Goal: Task Accomplishment & Management: Manage account settings

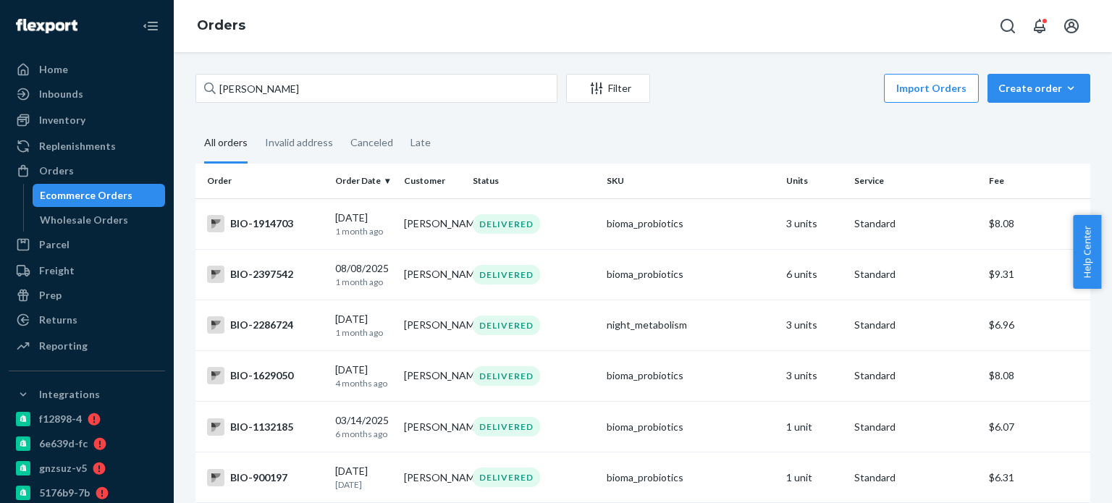
click at [294, 91] on input "[PERSON_NAME]" at bounding box center [376, 88] width 362 height 29
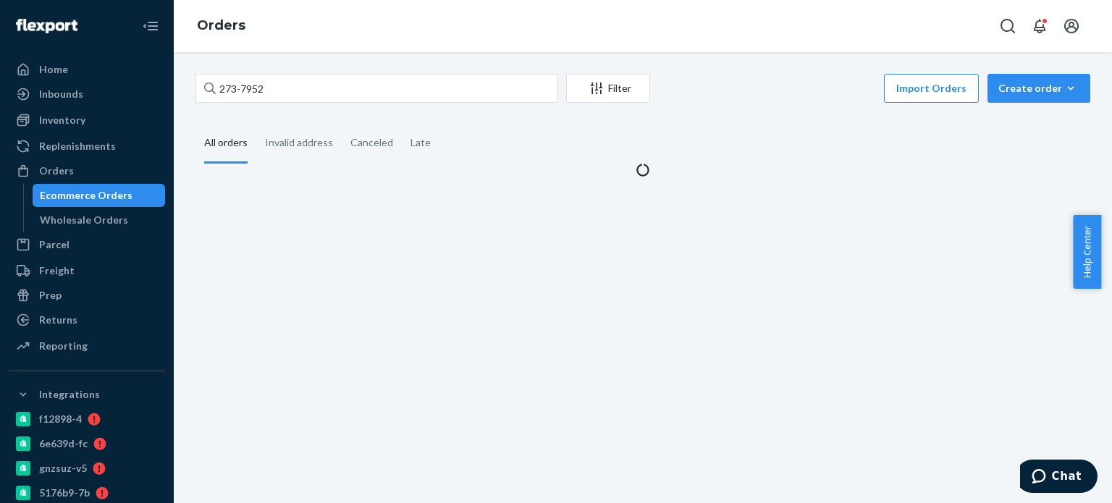
click at [238, 88] on input "273-7952" at bounding box center [376, 88] width 362 height 29
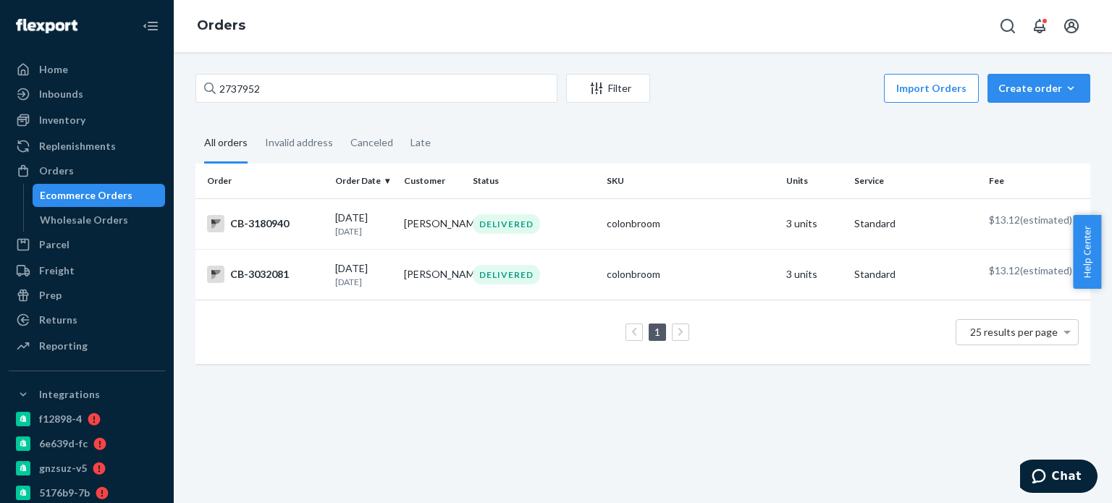
click at [219, 91] on input "2737952" at bounding box center [376, 88] width 362 height 29
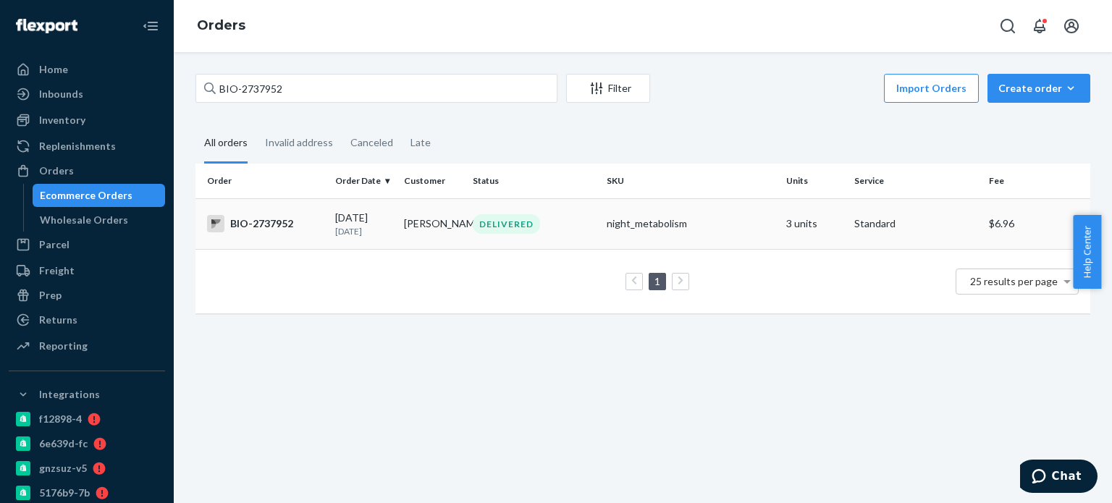
type input "BIO-2737952"
click at [279, 222] on div "BIO-2737952" at bounding box center [265, 223] width 117 height 17
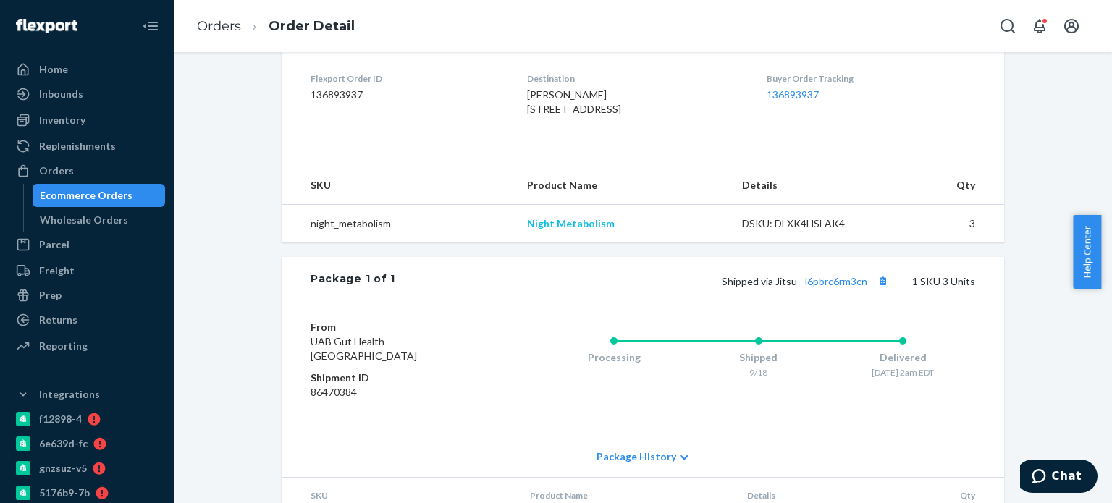
scroll to position [145, 0]
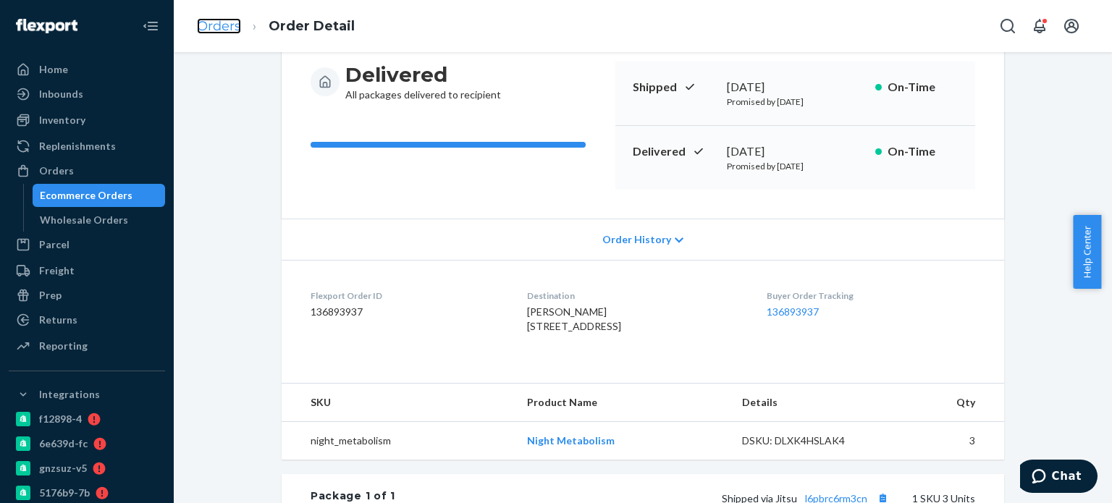
click at [203, 30] on link "Orders" at bounding box center [219, 26] width 44 height 16
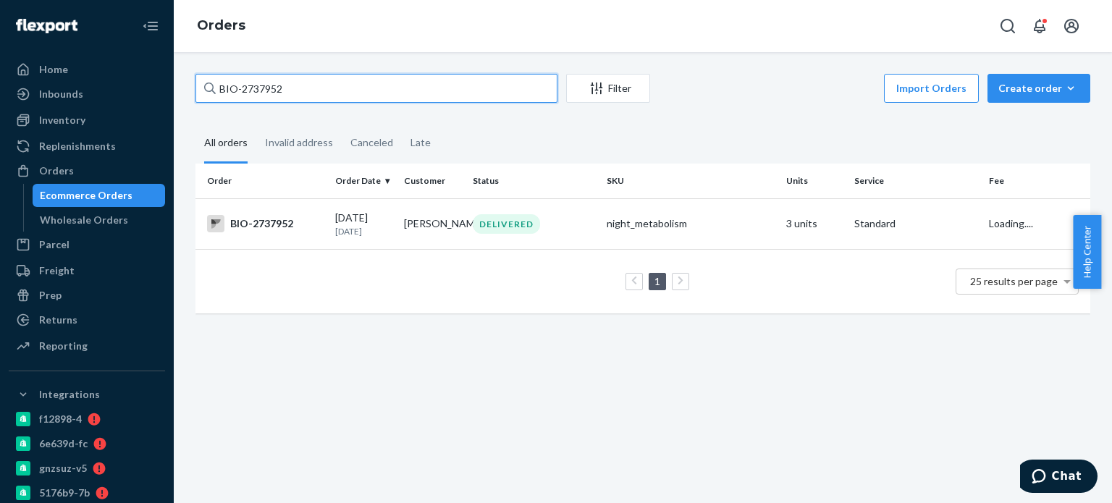
click at [241, 90] on input "BIO-2737952" at bounding box center [376, 88] width 362 height 29
paste input "[PERSON_NAME]"
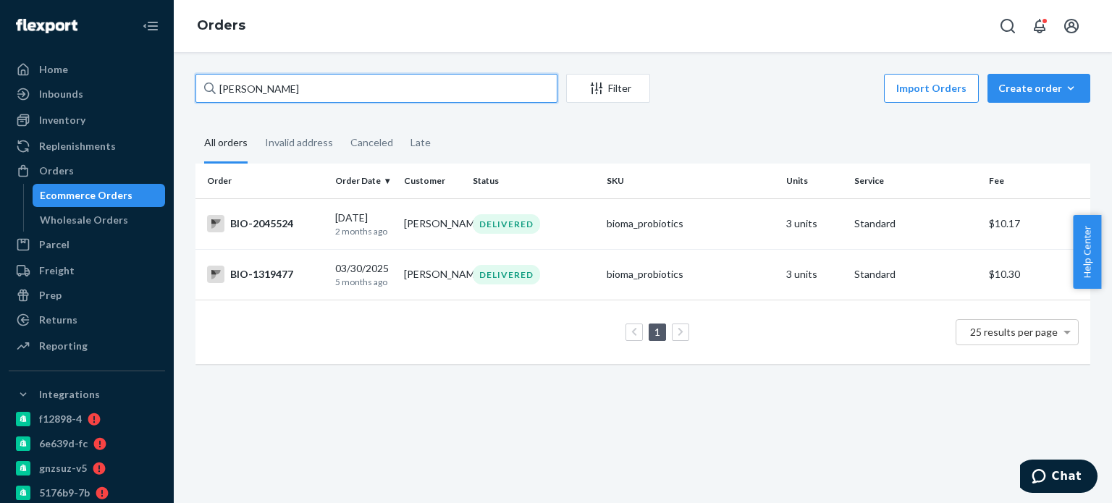
drag, startPoint x: 235, startPoint y: 89, endPoint x: 210, endPoint y: 83, distance: 25.3
click at [210, 83] on div "[PERSON_NAME]" at bounding box center [376, 88] width 362 height 29
type input "[PERSON_NAME]"
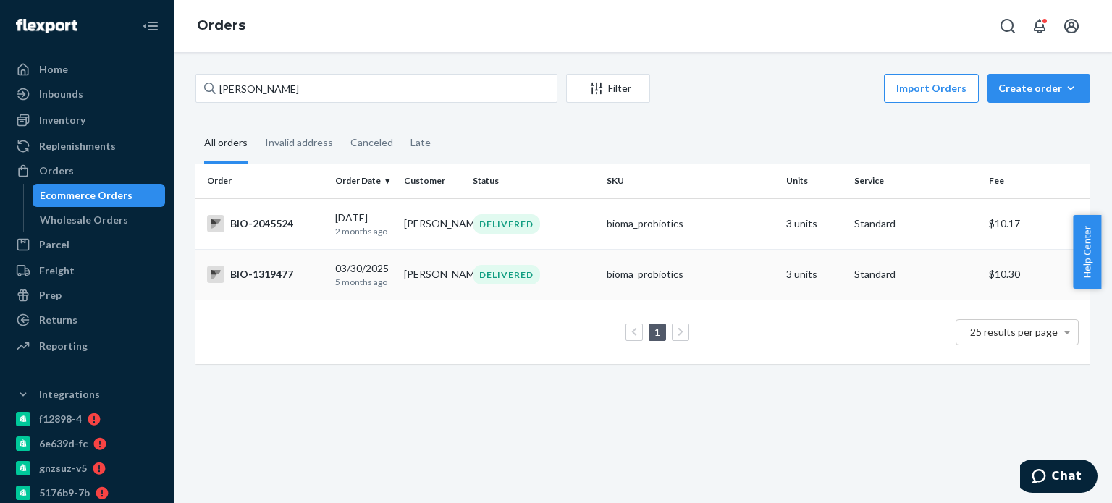
drag, startPoint x: 273, startPoint y: 280, endPoint x: 246, endPoint y: 270, distance: 28.6
click at [246, 270] on div "BIO-1319477" at bounding box center [265, 274] width 117 height 17
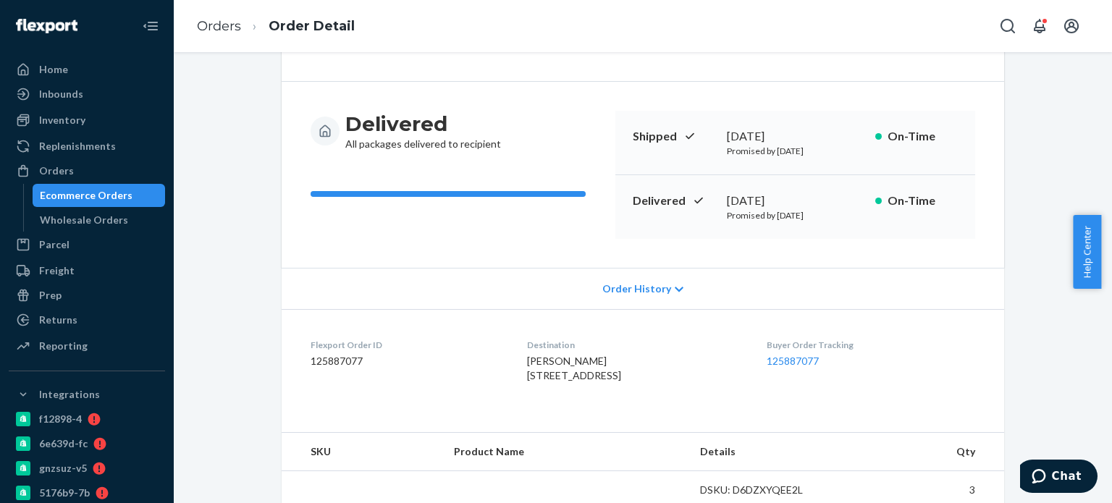
scroll to position [429, 0]
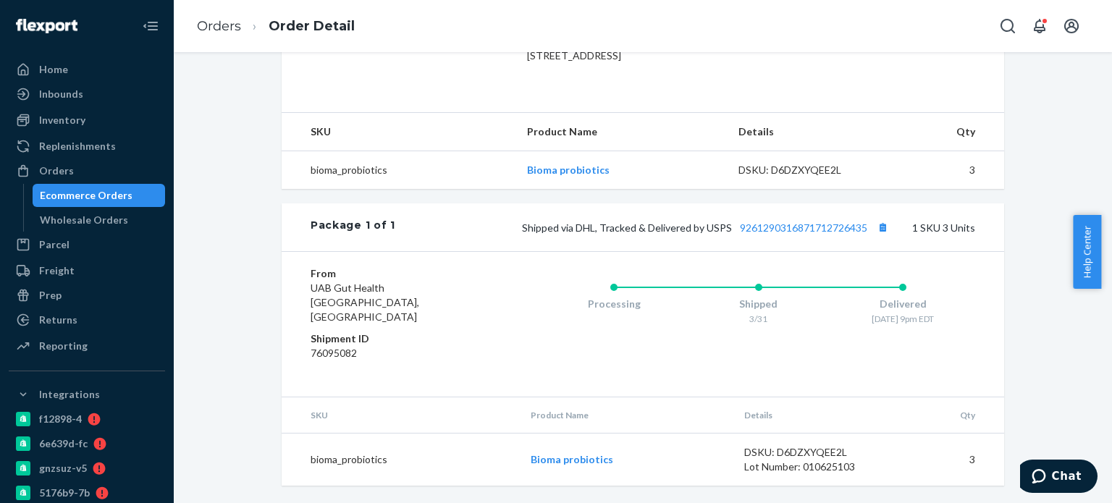
click at [811, 237] on div "Shipped via DHL, Tracked & Delivered by USPS 9261290316871712726435 1 SKU 3 Uni…" at bounding box center [685, 227] width 580 height 19
click at [811, 234] on link "9261290316871712726435" at bounding box center [803, 228] width 127 height 12
click at [220, 22] on link "Orders" at bounding box center [219, 26] width 44 height 16
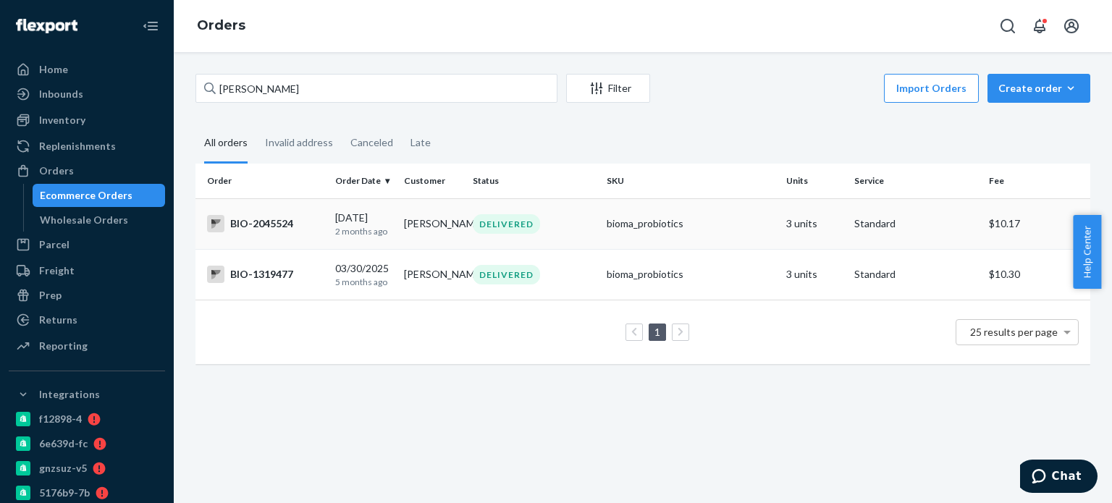
click at [237, 222] on div "BIO-2045524" at bounding box center [265, 223] width 117 height 17
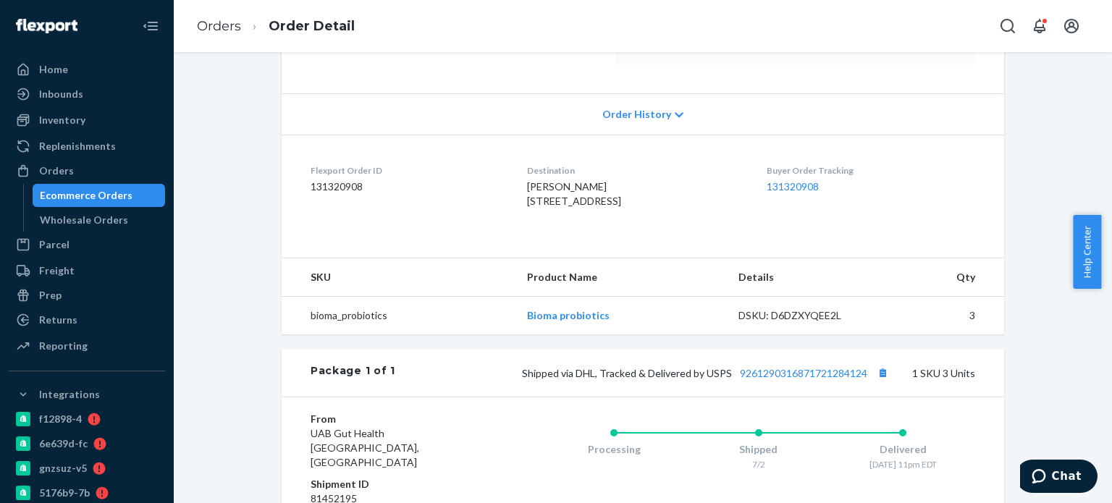
scroll to position [362, 0]
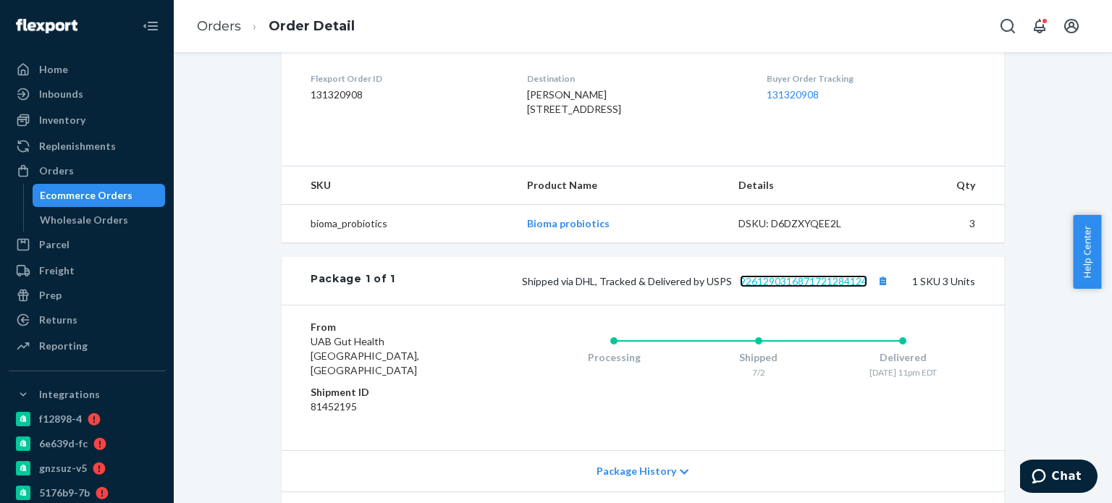
click at [780, 287] on link "9261290316871721284124" at bounding box center [803, 281] width 127 height 12
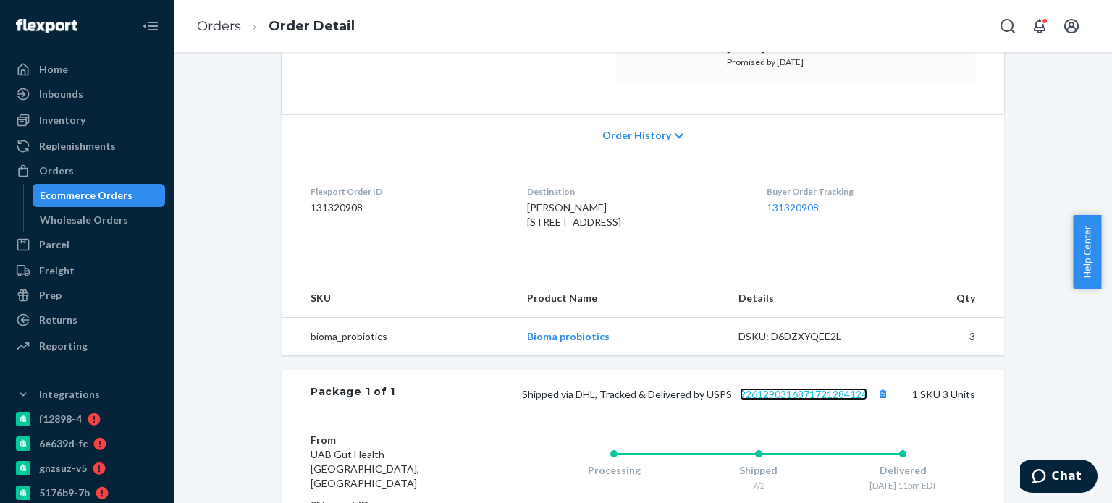
scroll to position [290, 0]
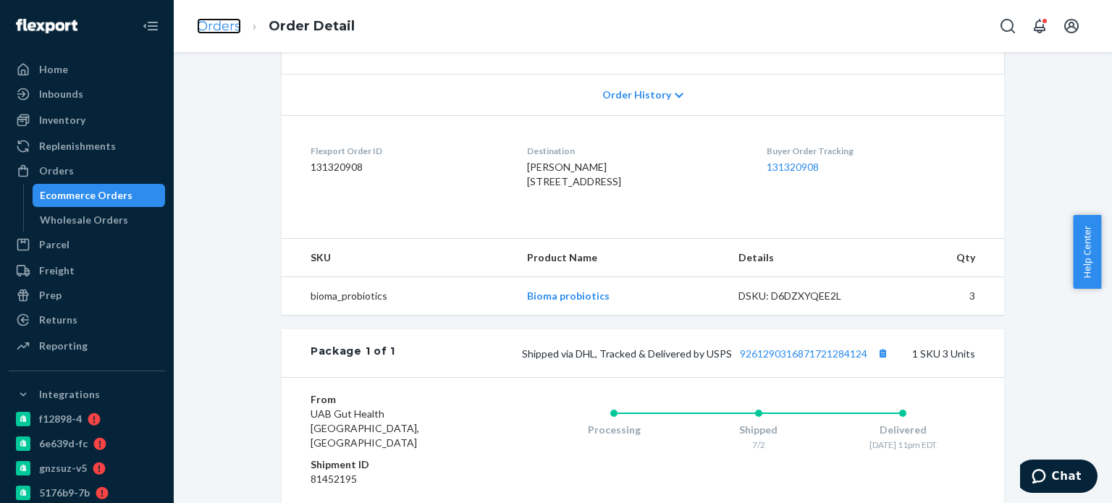
click at [232, 30] on link "Orders" at bounding box center [219, 26] width 44 height 16
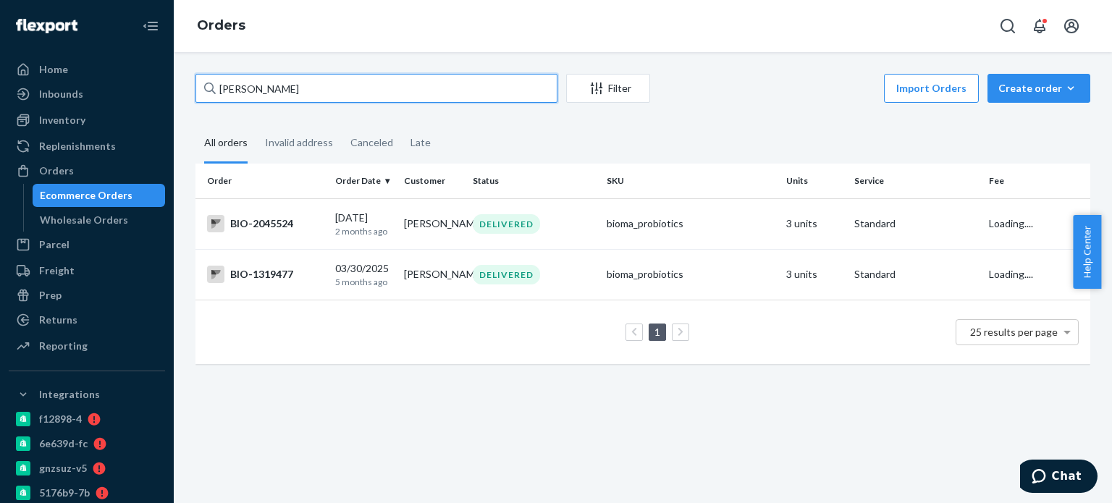
click at [353, 98] on input "[PERSON_NAME]" at bounding box center [376, 88] width 362 height 29
paste input "[PERSON_NAME]"
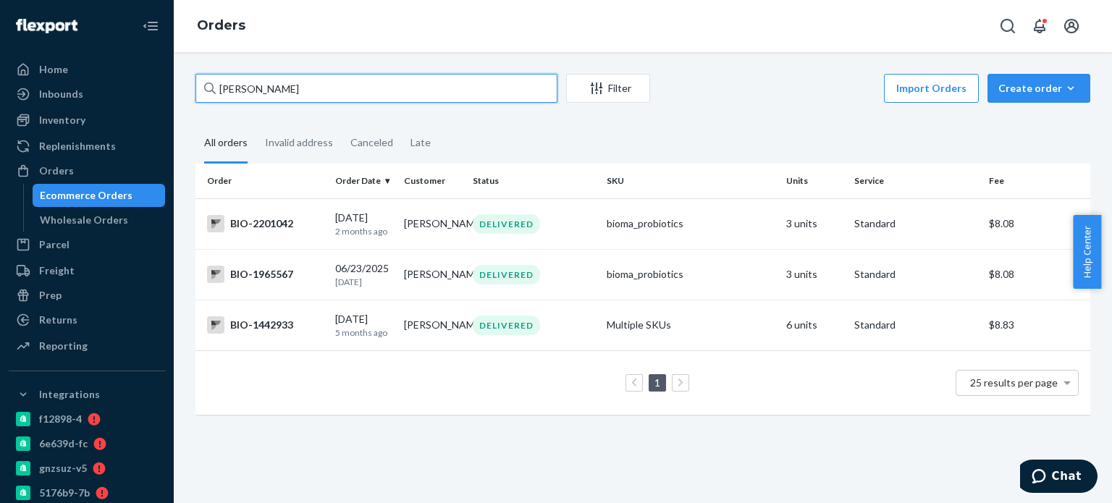
click at [229, 89] on input "[PERSON_NAME]" at bounding box center [376, 88] width 362 height 29
paste input "[PERSON_NAME]"
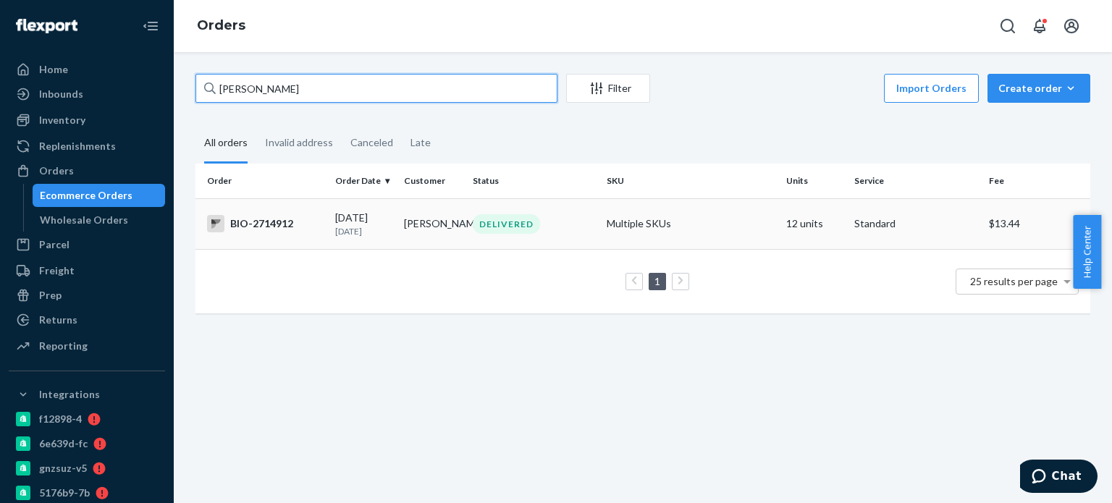
type input "[PERSON_NAME]"
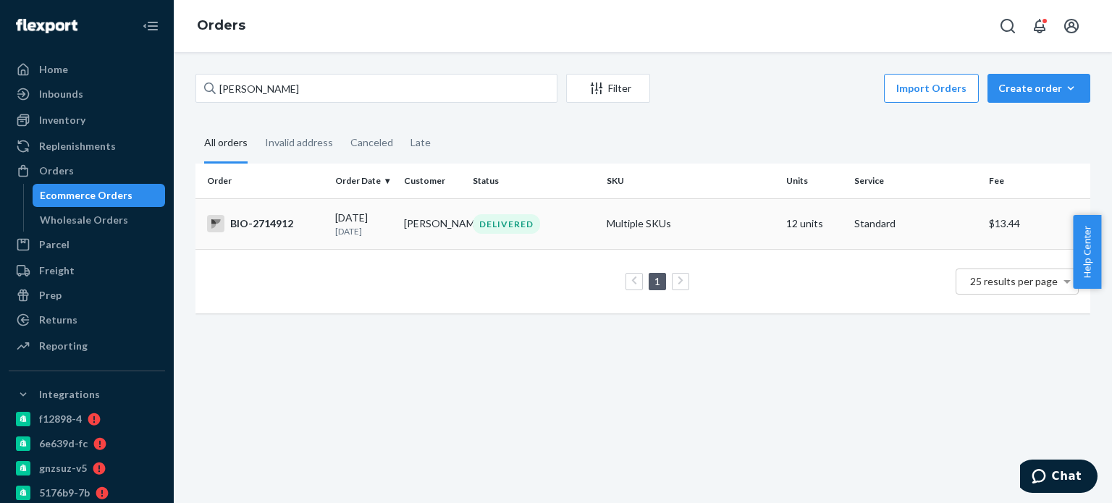
click at [259, 219] on div "BIO-2714912" at bounding box center [265, 223] width 117 height 17
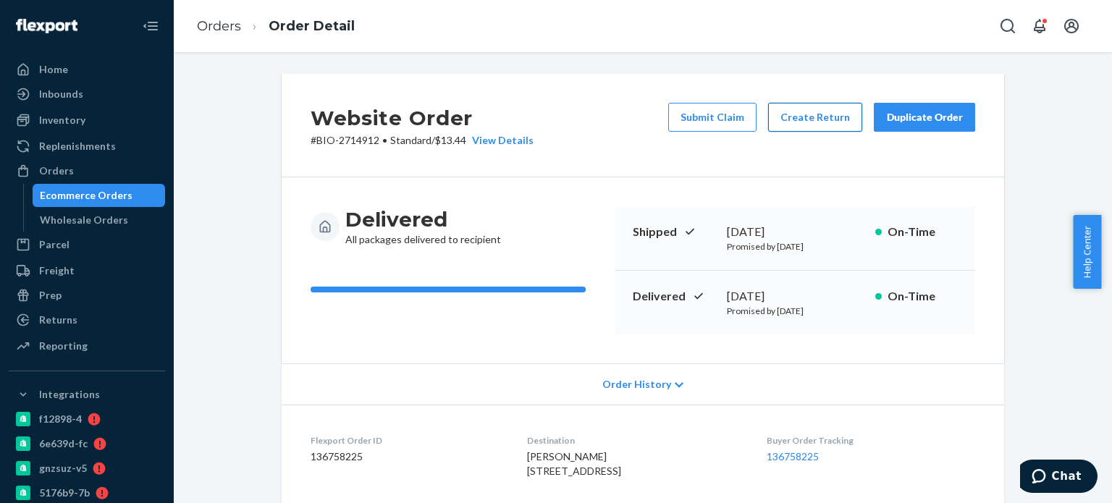
click at [810, 115] on button "Create Return" at bounding box center [815, 117] width 94 height 29
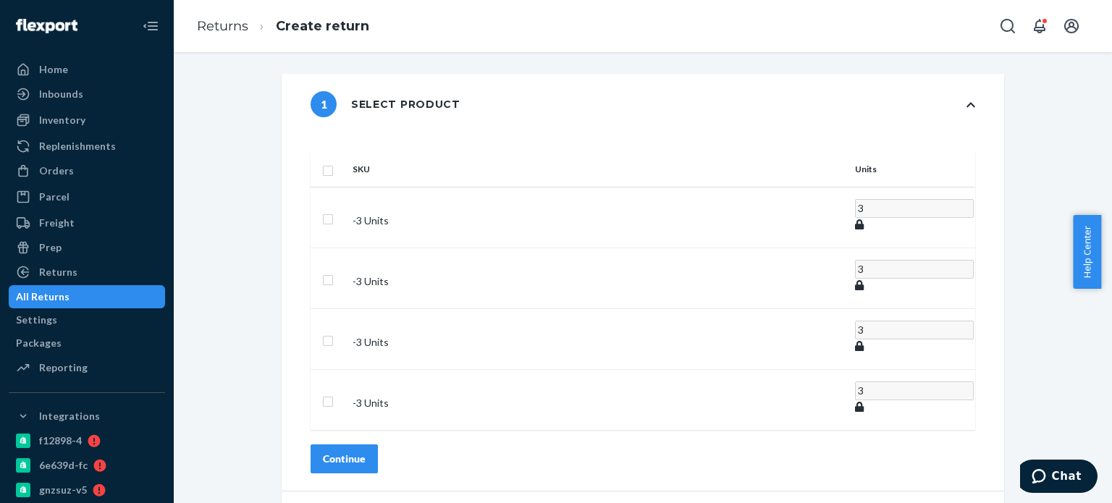
click at [381, 156] on div "SKU Units - 3 Units 3 - 3 Units 3 - 3 Units 3 - 3 Units 3 Continue" at bounding box center [643, 313] width 722 height 356
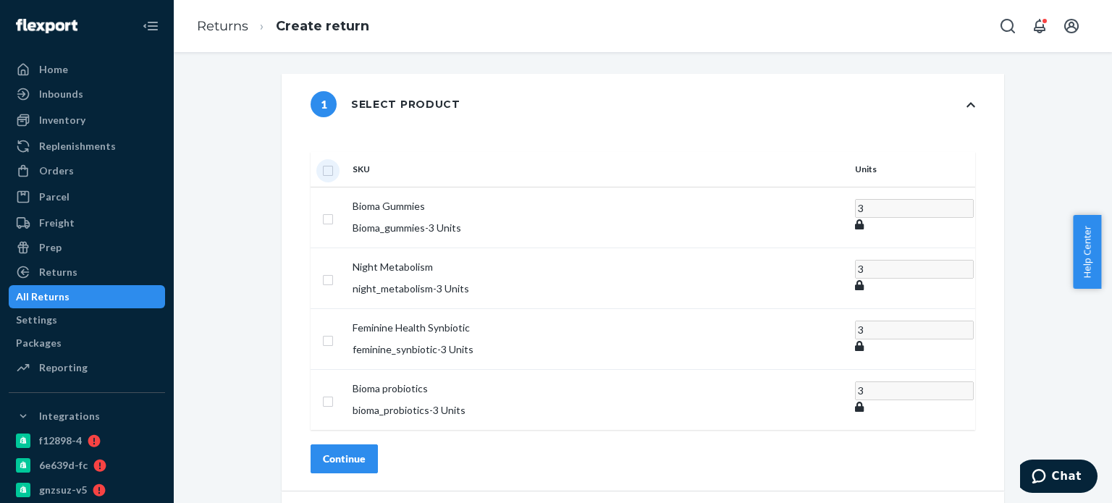
click at [334, 161] on input "checkbox" at bounding box center [328, 168] width 12 height 15
checkbox input "true"
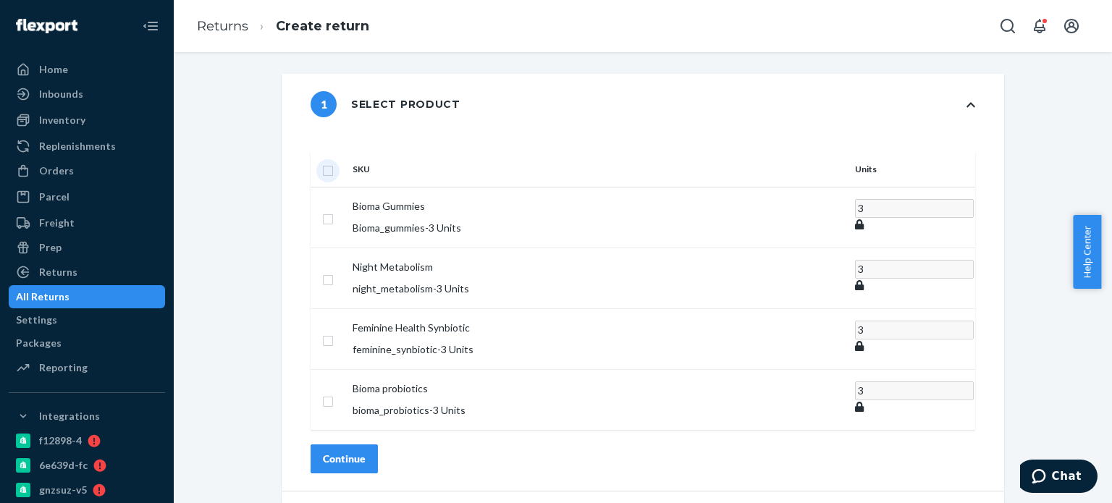
checkbox input "true"
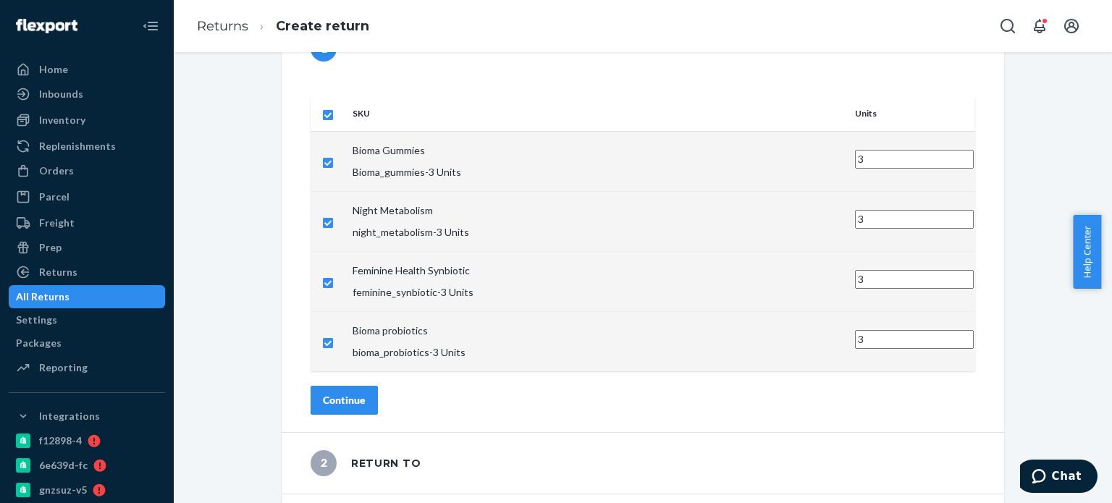
scroll to position [136, 0]
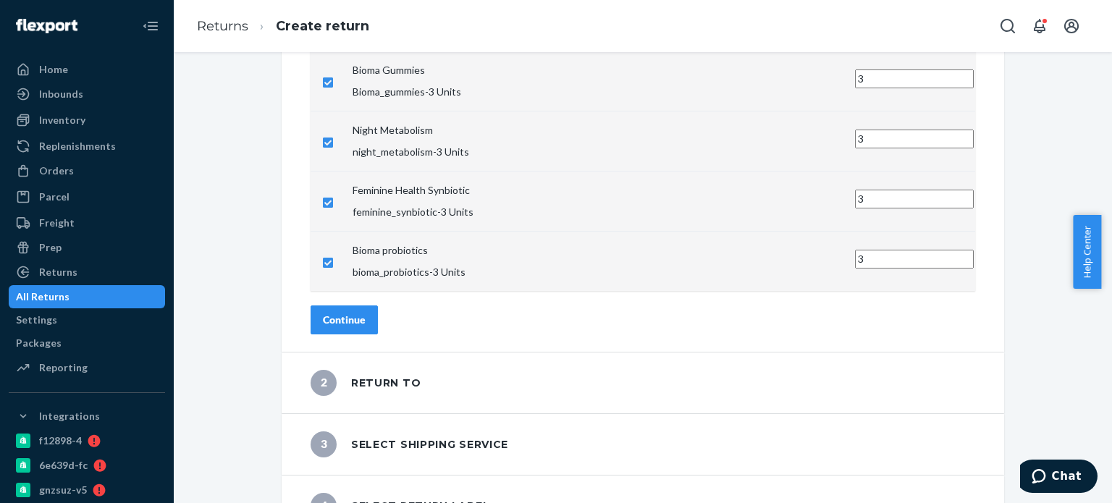
click at [378, 305] on button "Continue" at bounding box center [344, 319] width 67 height 29
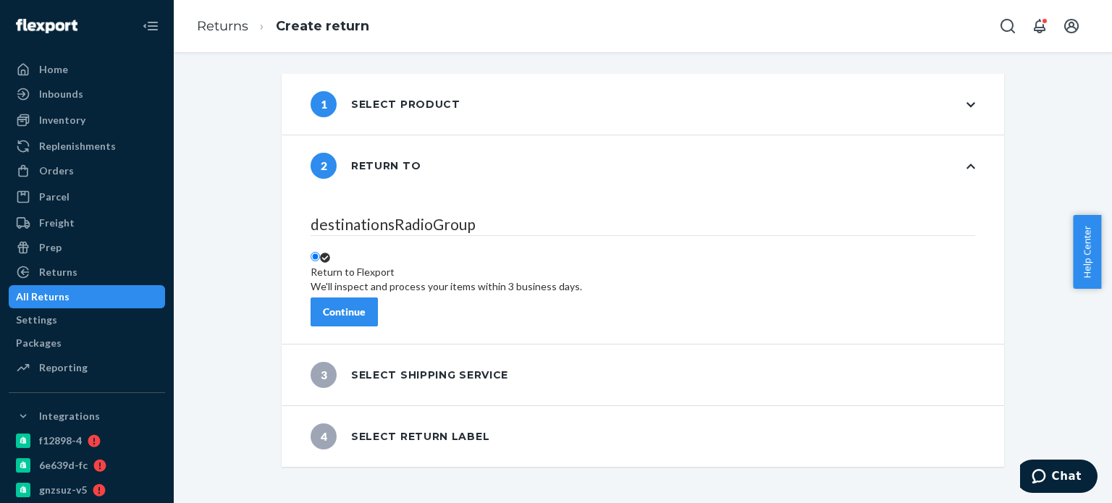
scroll to position [0, 0]
click at [366, 305] on div "Continue" at bounding box center [344, 312] width 43 height 14
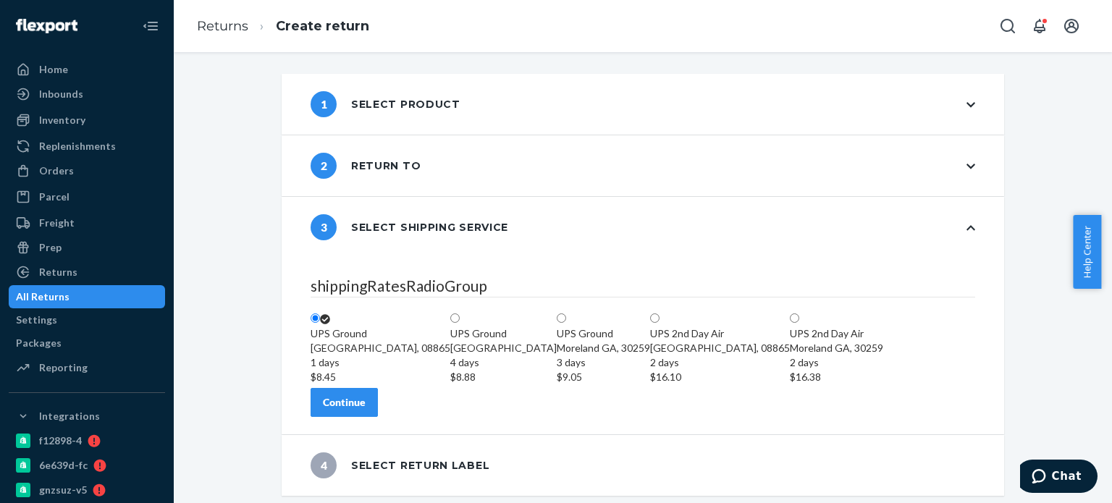
scroll to position [75, 0]
click at [366, 402] on div "Continue" at bounding box center [344, 402] width 43 height 14
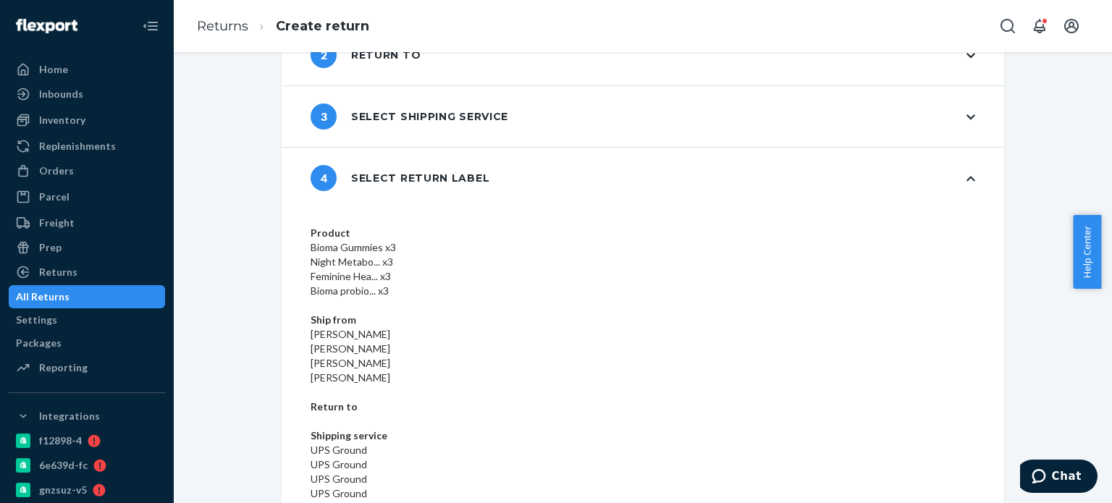
scroll to position [130, 0]
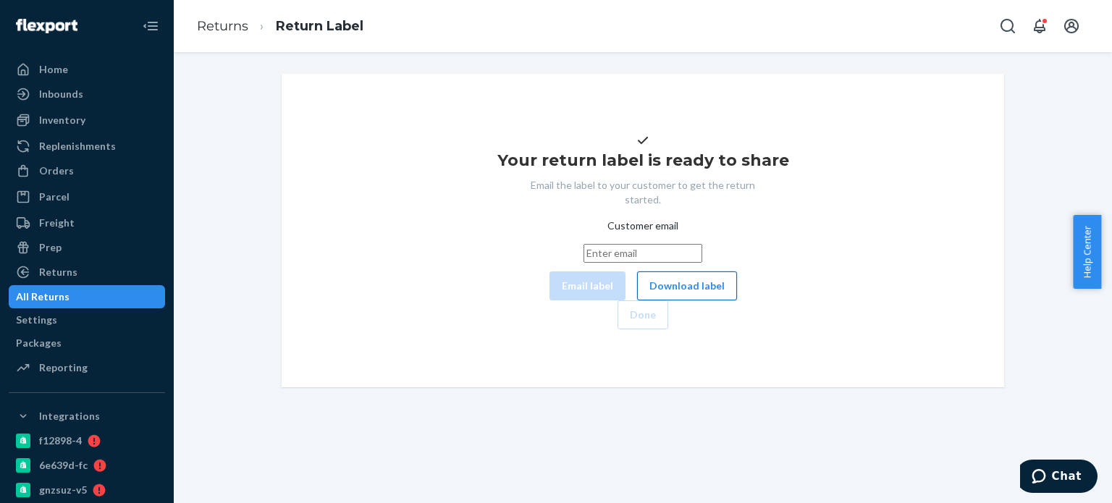
click at [637, 300] on button "Download label" at bounding box center [687, 285] width 100 height 29
